Goal: Information Seeking & Learning: Learn about a topic

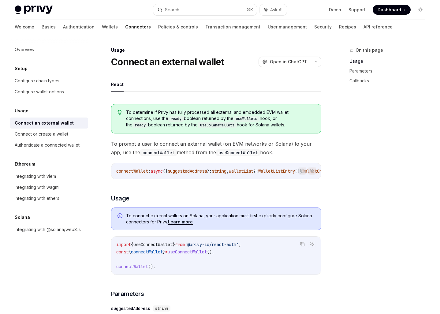
scroll to position [16, 0]
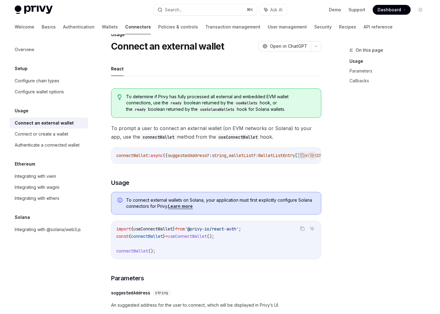
click at [365, 221] on div "On this page Usage Parameters Callbacks" at bounding box center [383, 179] width 93 height 267
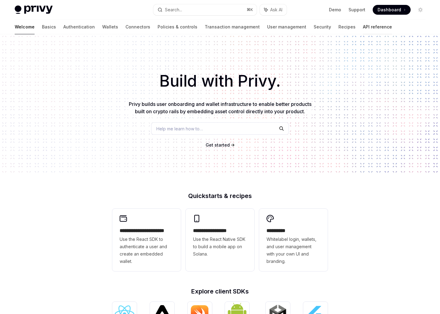
click at [363, 31] on link "API reference" at bounding box center [377, 27] width 29 height 15
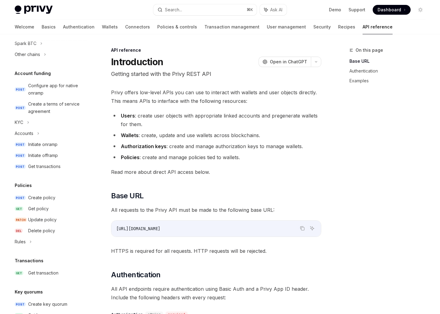
scroll to position [318, 0]
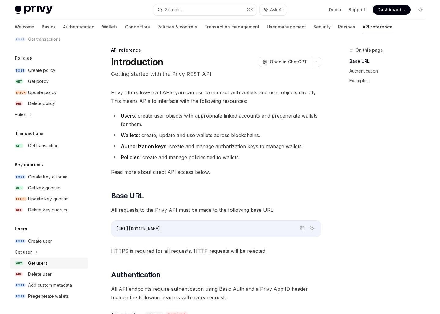
click at [44, 264] on div "Get users" at bounding box center [37, 262] width 19 height 7
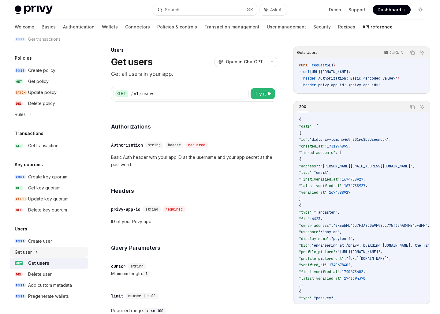
click at [31, 247] on div "Get user" at bounding box center [49, 252] width 78 height 11
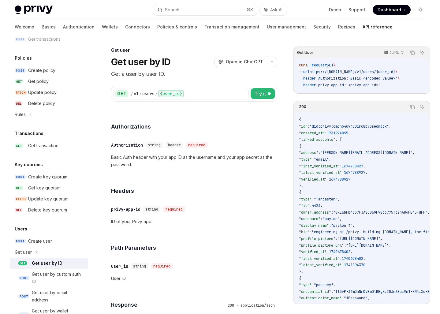
click at [61, 262] on div "Get user by ID" at bounding box center [58, 262] width 53 height 7
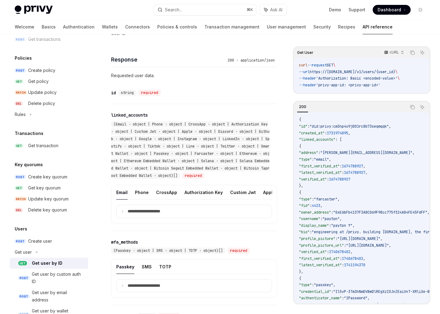
scroll to position [247, 0]
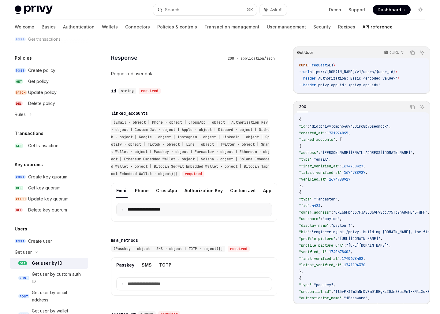
click at [132, 209] on p "**********" at bounding box center [149, 210] width 43 height 6
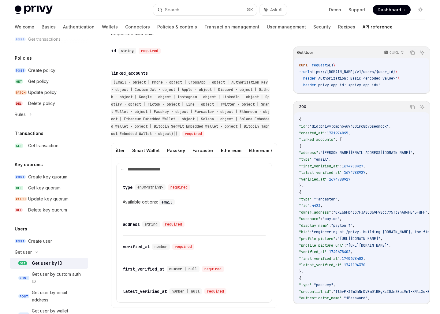
scroll to position [0, 356]
click at [221, 150] on button "Ethereum" at bounding box center [231, 150] width 20 height 14
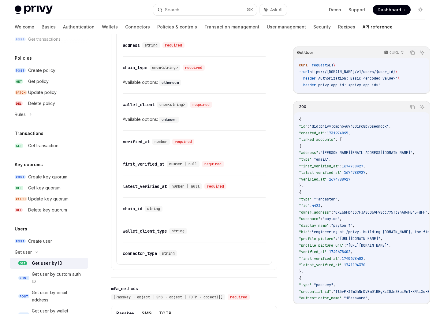
scroll to position [446, 0]
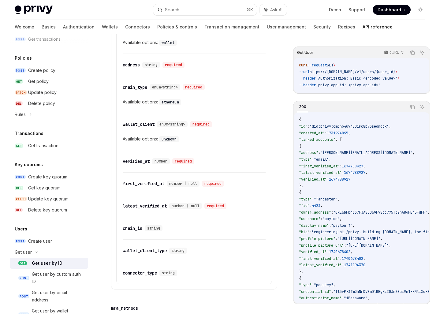
click at [244, 179] on div "​ first_verified_at number | null required" at bounding box center [194, 183] width 143 height 22
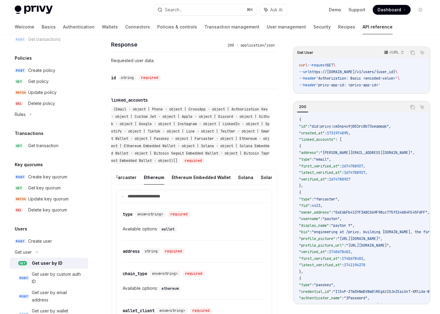
scroll to position [0, 440]
click at [232, 178] on button "Solana" at bounding box center [239, 177] width 15 height 14
type textarea "*"
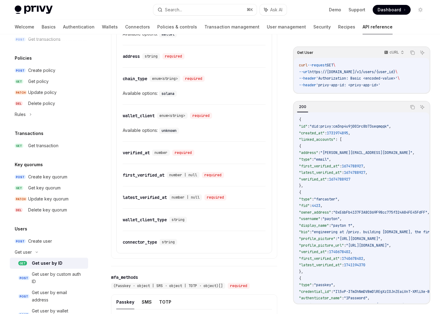
scroll to position [443, 0]
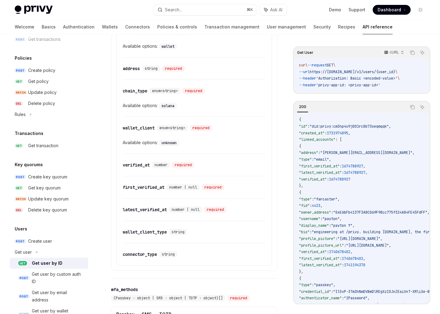
click at [172, 143] on code "unknown" at bounding box center [169, 143] width 20 height 6
